Goal: Check status: Check status

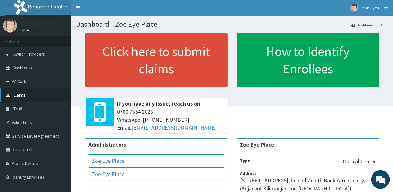
click at [28, 94] on link "Claims" at bounding box center [35, 95] width 71 height 14
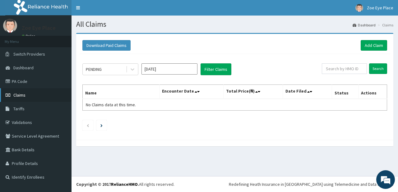
click at [24, 92] on span "Claims" at bounding box center [19, 95] width 12 height 6
click at [132, 67] on icon at bounding box center [132, 69] width 6 height 6
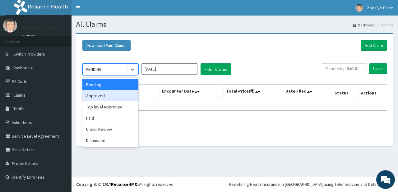
click at [104, 94] on div "Approved" at bounding box center [110, 95] width 56 height 11
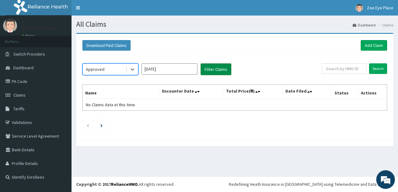
click at [213, 66] on button "Filter Claims" at bounding box center [215, 69] width 31 height 12
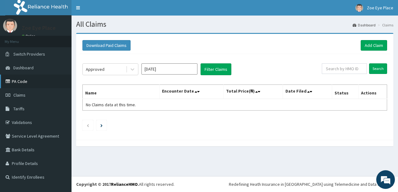
click at [18, 83] on link "PA Code" at bounding box center [35, 82] width 71 height 14
click at [133, 71] on icon at bounding box center [132, 69] width 6 height 6
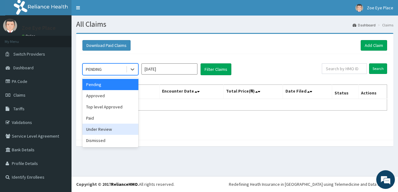
click at [108, 129] on div "Under Review" at bounding box center [110, 129] width 56 height 11
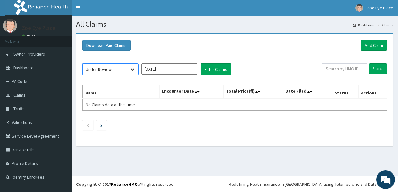
click at [132, 69] on icon at bounding box center [133, 70] width 4 height 2
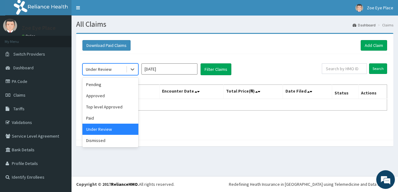
click at [104, 129] on div "Under Review" at bounding box center [110, 129] width 56 height 11
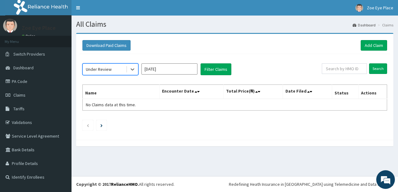
click at [180, 67] on input "[DATE]" at bounding box center [169, 68] width 56 height 11
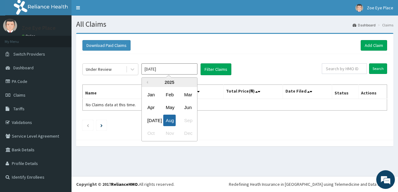
click at [172, 119] on div "Aug" at bounding box center [169, 120] width 12 height 11
click at [172, 120] on ul at bounding box center [234, 125] width 305 height 11
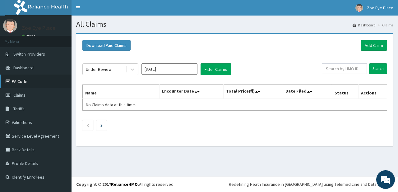
click at [33, 82] on link "PA Code" at bounding box center [35, 82] width 71 height 14
